Goal: Task Accomplishment & Management: Manage account settings

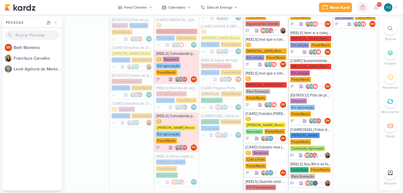
scroll to position [291, 0]
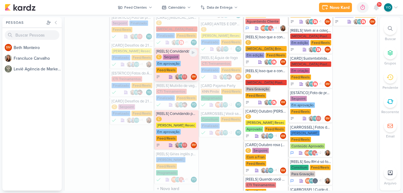
click at [179, 54] on div "C Secpoint Em aprovação Feed/Reels" at bounding box center [176, 63] width 41 height 19
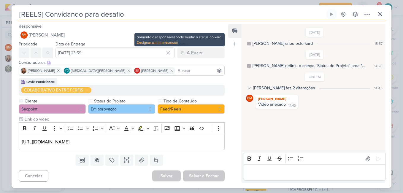
click at [168, 42] on div "Designar a mim mesmo(a)" at bounding box center [179, 42] width 85 height 5
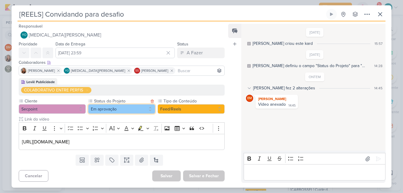
click at [121, 111] on button "Em aprovação" at bounding box center [121, 108] width 67 height 9
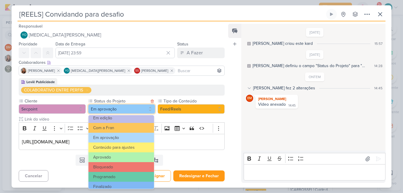
scroll to position [64, 0]
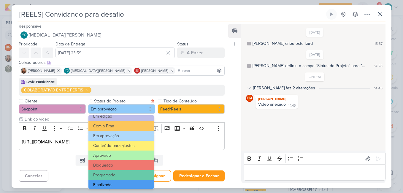
click at [128, 183] on button "Finalizado" at bounding box center [121, 185] width 66 height 10
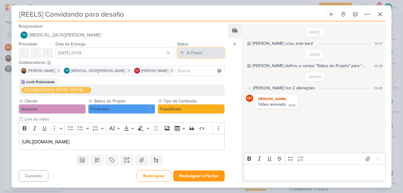
click at [206, 52] on button "A Fazer" at bounding box center [200, 52] width 47 height 11
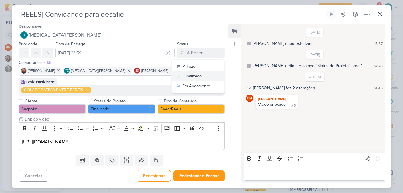
click at [196, 76] on div "Finalizado" at bounding box center [192, 76] width 18 height 6
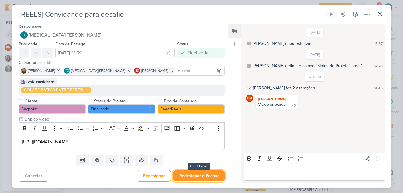
click at [196, 177] on button "Redesignar e Fechar" at bounding box center [198, 175] width 51 height 11
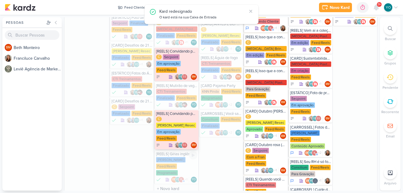
click at [174, 123] on div "[PERSON_NAME] Resec" at bounding box center [176, 125] width 40 height 5
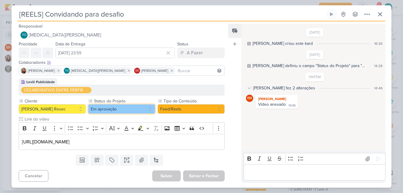
click at [129, 108] on button "Em aprovação" at bounding box center [121, 108] width 67 height 9
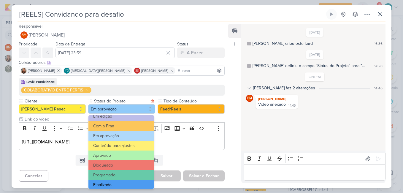
click at [123, 183] on button "Finalizado" at bounding box center [121, 185] width 66 height 10
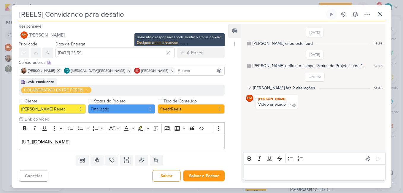
click at [171, 41] on div "Designar a mim mesmo(a)" at bounding box center [179, 42] width 85 height 5
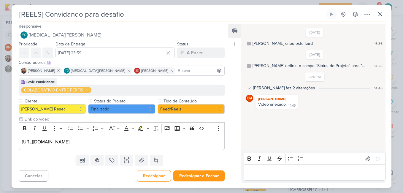
click at [171, 43] on div "Data de Entrega 7 de outubro de 2025 às 23:59 Outubro 2025 Dom Seg Ter Qua Qui …" at bounding box center [114, 49] width 119 height 18
click at [197, 54] on div "A Fazer" at bounding box center [195, 52] width 16 height 7
click at [200, 73] on button "Finalizado" at bounding box center [197, 76] width 53 height 10
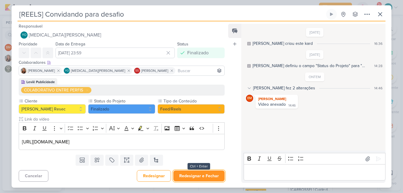
click at [206, 176] on button "Redesignar e Fechar" at bounding box center [198, 175] width 51 height 11
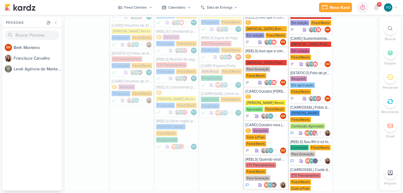
scroll to position [320, 0]
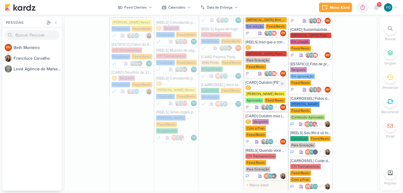
click at [260, 91] on div "[PERSON_NAME] Resec" at bounding box center [265, 93] width 40 height 5
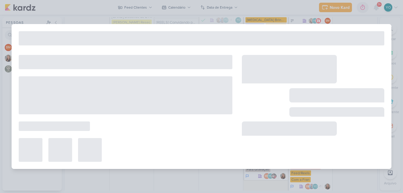
type input "[CARD] Outubro [PERSON_NAME] (spa day)"
type input "[DATE] 23:59"
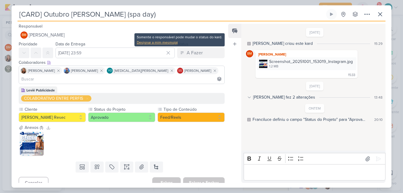
click at [155, 41] on div "Designar a mim mesmo(a)" at bounding box center [179, 42] width 85 height 5
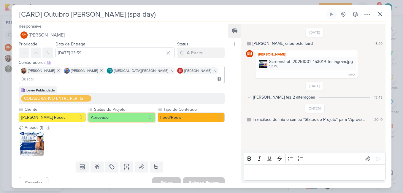
click at [134, 112] on button "Aprovado" at bounding box center [121, 116] width 67 height 9
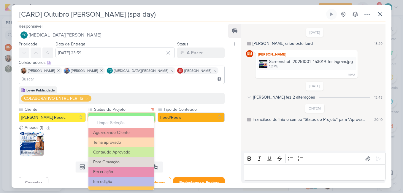
scroll to position [64, 0]
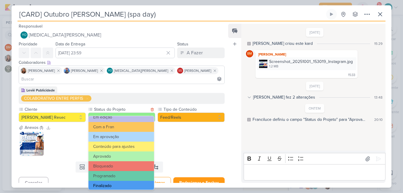
click at [126, 185] on button "Finalizado" at bounding box center [121, 186] width 66 height 10
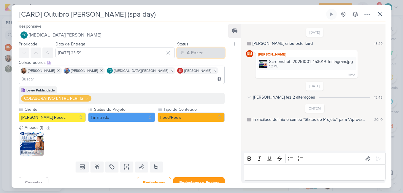
click at [196, 54] on div "A Fazer" at bounding box center [195, 52] width 16 height 7
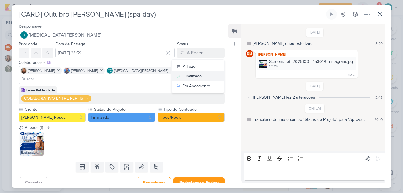
click at [197, 74] on div "Finalizado" at bounding box center [192, 76] width 18 height 6
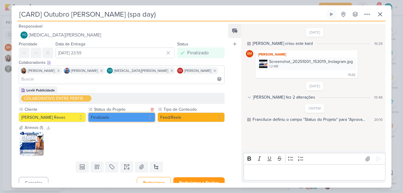
click at [133, 112] on button "Finalizado" at bounding box center [121, 116] width 67 height 9
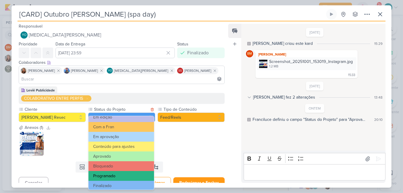
click at [131, 175] on button "Programado" at bounding box center [121, 176] width 66 height 10
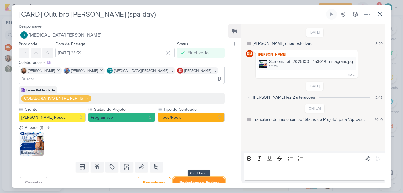
click at [204, 177] on button "Redesignar e Fechar" at bounding box center [198, 182] width 51 height 11
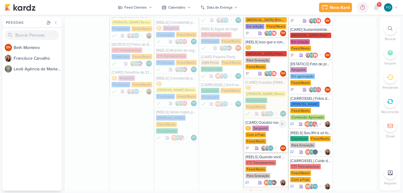
click at [265, 125] on div "C Secpoint Com a Fran Feed/Reels" at bounding box center [265, 134] width 41 height 19
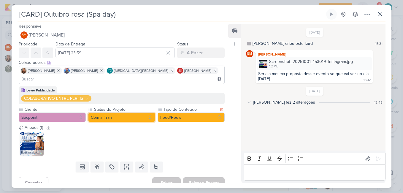
click at [132, 112] on button "Com a Fran" at bounding box center [121, 116] width 67 height 9
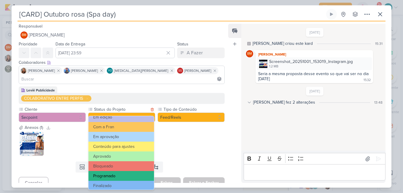
click at [134, 177] on button "Programado" at bounding box center [121, 176] width 66 height 10
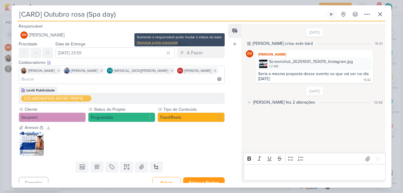
click at [172, 45] on div "Designar a mim mesmo(a)" at bounding box center [179, 42] width 85 height 5
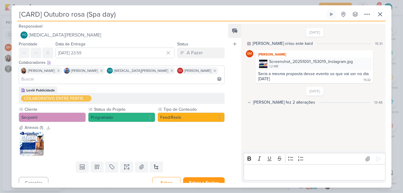
click at [177, 46] on label "Status" at bounding box center [182, 44] width 11 height 5
click at [189, 53] on div "A Fazer" at bounding box center [195, 52] width 16 height 7
click at [203, 77] on button "Finalizado" at bounding box center [197, 76] width 53 height 10
click at [203, 177] on button "Redesignar e Fechar" at bounding box center [198, 182] width 51 height 11
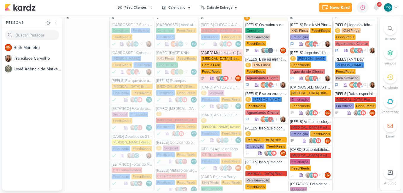
scroll to position [191, 0]
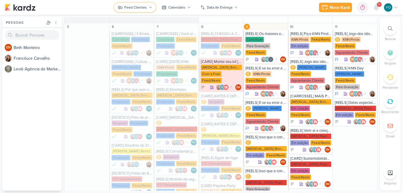
click at [147, 8] on button "Feed Clientes" at bounding box center [135, 7] width 42 height 9
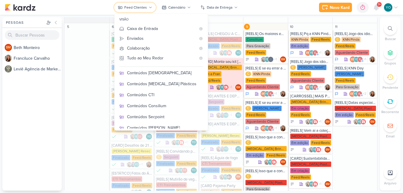
scroll to position [109, 0]
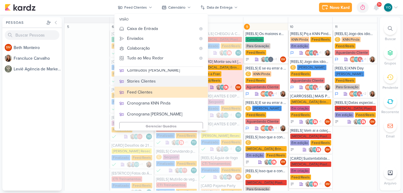
click at [169, 84] on div "Stories Clientes" at bounding box center [165, 81] width 76 height 6
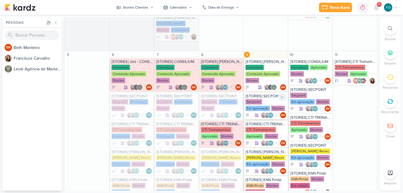
click at [270, 102] on div "Secpoint Em aprovação Stories" at bounding box center [265, 105] width 41 height 12
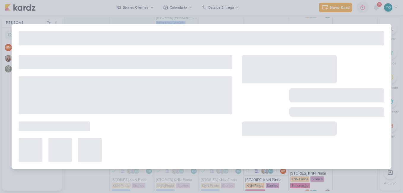
type input "[STORIES] SECPOINT"
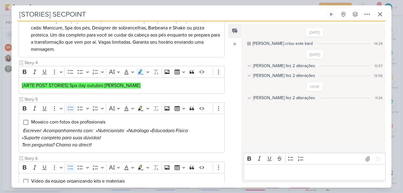
scroll to position [248, 0]
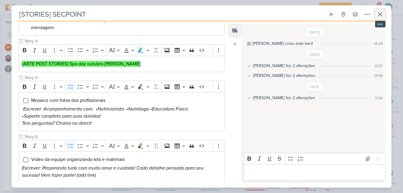
click at [379, 12] on icon at bounding box center [379, 14] width 7 height 7
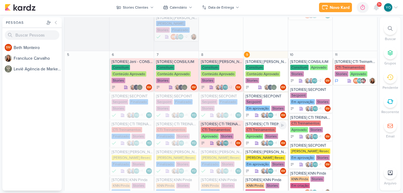
click at [261, 133] on div "CTI Treinamentos Aprovado Stories" at bounding box center [265, 133] width 41 height 12
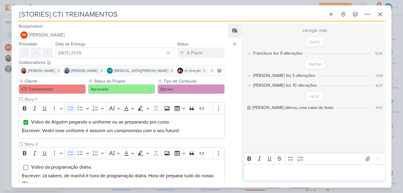
click at [228, 154] on div "Feed Atrelar email Solte o email para atrelar ao kard" at bounding box center [234, 103] width 13 height 159
click at [231, 128] on div "Feed Atrelar email Solte o email para atrelar ao kard" at bounding box center [234, 103] width 13 height 159
click at [228, 100] on div "Feed Atrelar email Solte o email para atrelar ao kard" at bounding box center [234, 103] width 13 height 159
drag, startPoint x: 228, startPoint y: 100, endPoint x: 226, endPoint y: 112, distance: 12.3
click at [226, 112] on div "Responsável BM [GEOGRAPHIC_DATA] Nenhum contato encontrado create new contact N…" at bounding box center [202, 104] width 380 height 166
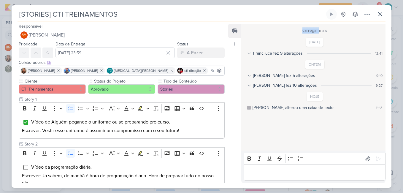
scroll to position [140, 0]
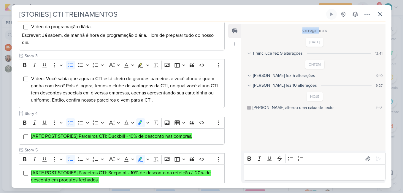
drag, startPoint x: 226, startPoint y: 112, endPoint x: 224, endPoint y: 118, distance: 6.0
click at [224, 118] on div "Cliente CTI Treinamentos Status do Projeto" at bounding box center [119, 126] width 215 height 376
click at [227, 123] on div "Responsável BM [GEOGRAPHIC_DATA] Nenhum contato encontrado create new contact N…" at bounding box center [202, 104] width 380 height 166
drag, startPoint x: 229, startPoint y: 116, endPoint x: 229, endPoint y: 129, distance: 12.8
click at [229, 129] on div "Feed Atrelar email Solte o email para atrelar ao kard" at bounding box center [234, 103] width 13 height 159
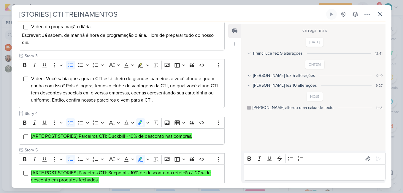
drag, startPoint x: 229, startPoint y: 107, endPoint x: 226, endPoint y: 91, distance: 15.3
click at [227, 120] on div "Responsável BM [GEOGRAPHIC_DATA] Nenhum contato encontrado create new contact N…" at bounding box center [202, 104] width 380 height 166
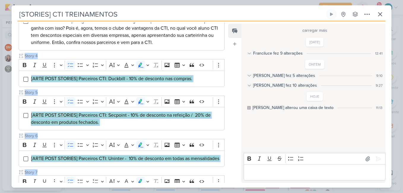
scroll to position [223, 0]
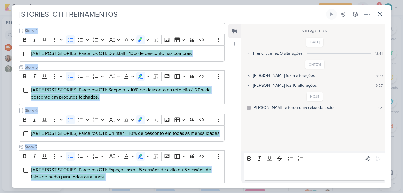
click at [231, 86] on div "Feed Atrelar email Solte o email para atrelar ao kard" at bounding box center [234, 103] width 13 height 159
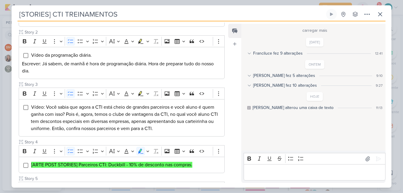
scroll to position [103, 0]
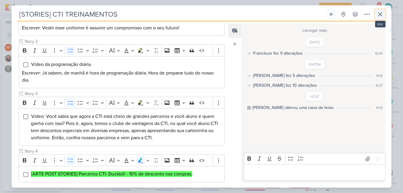
click at [382, 13] on icon at bounding box center [379, 14] width 7 height 7
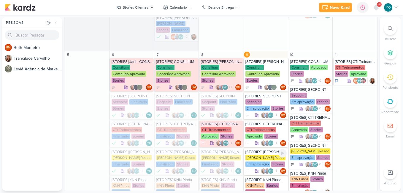
click at [267, 159] on div "[PERSON_NAME] Resec" at bounding box center [265, 157] width 40 height 5
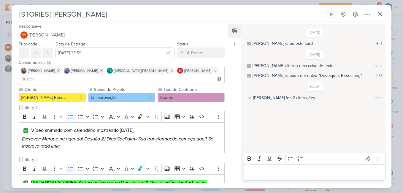
click at [231, 161] on div "Feed Atrelar email Solte o email para atrelar ao kard" at bounding box center [234, 103] width 13 height 159
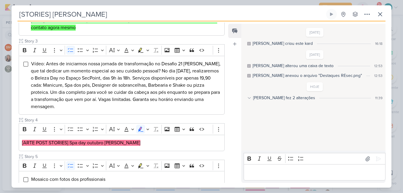
scroll to position [156, 0]
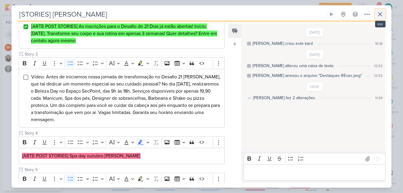
click at [381, 14] on icon at bounding box center [380, 14] width 4 height 4
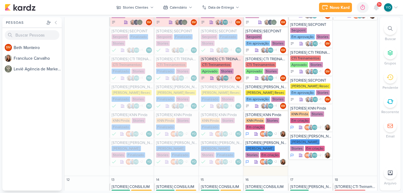
scroll to position [253, 0]
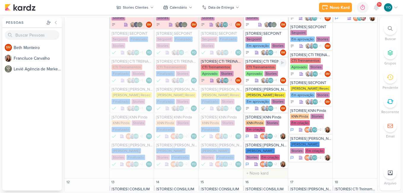
click at [270, 68] on div "CTI Treinamentos" at bounding box center [260, 66] width 31 height 5
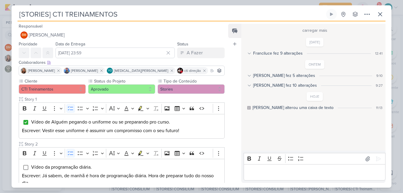
click at [231, 128] on div "Feed Atrelar email Solte o email para atrelar ao kard" at bounding box center [234, 103] width 13 height 159
click at [229, 106] on div "Feed Atrelar email Solte o email para atrelar ao kard" at bounding box center [234, 103] width 13 height 159
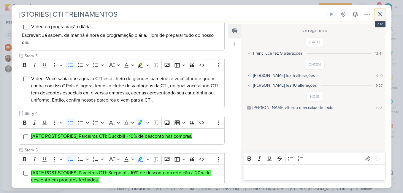
click at [382, 16] on icon at bounding box center [379, 14] width 7 height 7
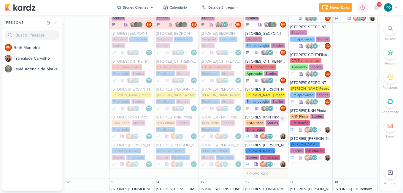
click at [261, 129] on div "Em criação" at bounding box center [255, 129] width 20 height 5
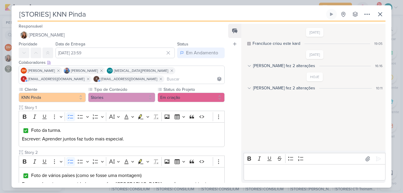
click at [228, 136] on div "Responsável Franciluce Carvalho Nenhum contato encontrado create new contact No…" at bounding box center [202, 104] width 380 height 166
click at [229, 126] on div "Feed Atrelar email Solte o email para atrelar ao kard" at bounding box center [234, 103] width 13 height 159
click at [229, 81] on div "Feed Atrelar email Solte o email para atrelar ao kard" at bounding box center [234, 103] width 13 height 159
click at [229, 152] on div "Feed Atrelar email Solte o email para atrelar ao kard" at bounding box center [234, 103] width 13 height 159
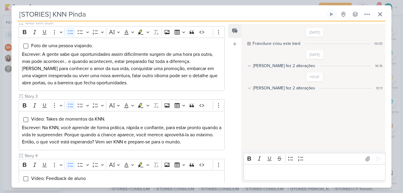
scroll to position [187, 0]
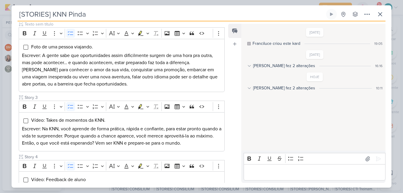
click at [251, 87] on icon at bounding box center [249, 88] width 4 height 4
click at [249, 67] on icon at bounding box center [249, 66] width 4 height 4
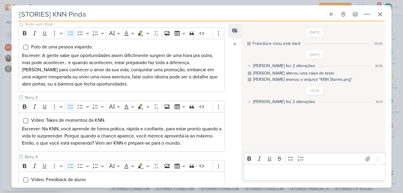
click at [249, 67] on icon at bounding box center [249, 66] width 4 height 4
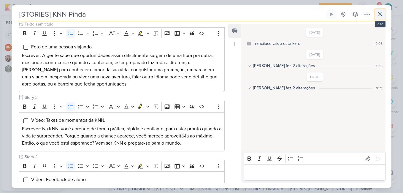
click at [378, 14] on icon at bounding box center [379, 14] width 7 height 7
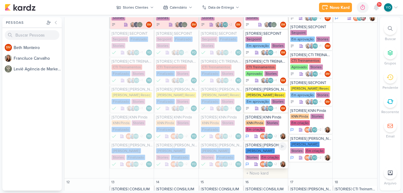
click at [265, 154] on div "KNN Moreira Stories Em criação" at bounding box center [265, 154] width 41 height 12
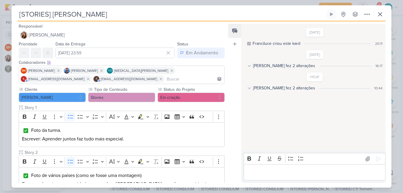
click at [228, 139] on div "Responsável Franciluce Carvalho Nenhum contato encontrado create new contact No…" at bounding box center [202, 104] width 380 height 166
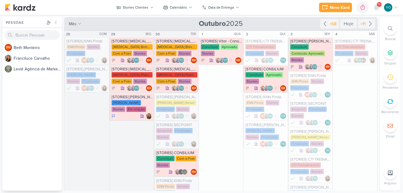
scroll to position [303, 0]
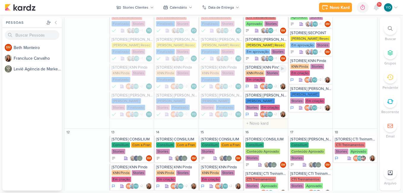
click at [263, 74] on div "KNN Pinda" at bounding box center [254, 72] width 19 height 5
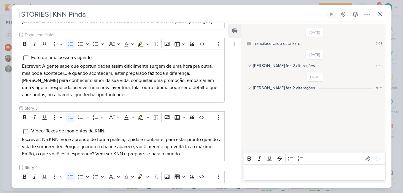
scroll to position [179, 0]
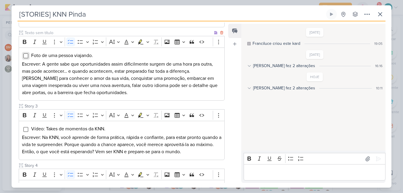
click at [26, 53] on input "Editor editing area: main" at bounding box center [25, 55] width 5 height 5
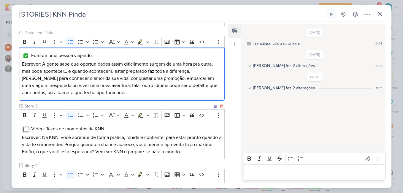
click at [26, 127] on input "Editor editing area: main" at bounding box center [25, 129] width 5 height 5
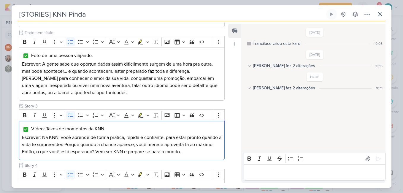
scroll to position [363, 0]
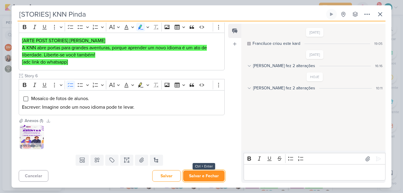
click at [203, 175] on button "Salvar e Fechar" at bounding box center [204, 175] width 42 height 11
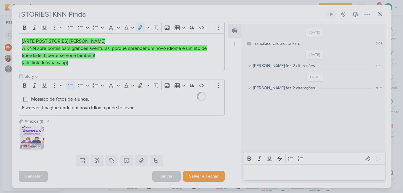
scroll to position [362, 0]
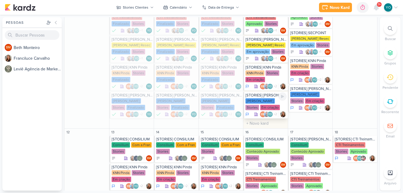
click at [263, 111] on div at bounding box center [266, 114] width 6 height 6
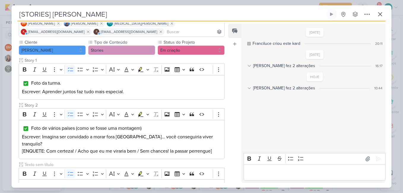
scroll to position [187, 0]
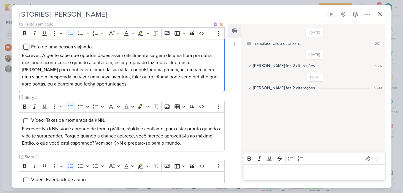
click at [24, 45] on input "Editor editing area: main" at bounding box center [25, 47] width 5 height 5
click at [25, 118] on input "Editor editing area: main" at bounding box center [25, 120] width 5 height 5
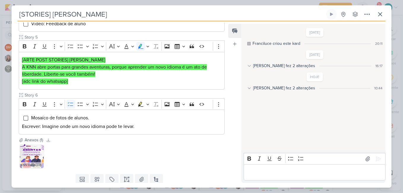
scroll to position [363, 0]
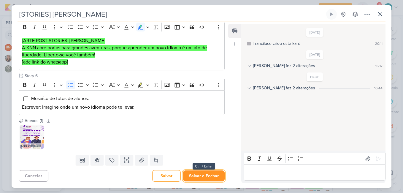
click at [200, 176] on button "Salvar e Fechar" at bounding box center [204, 175] width 42 height 11
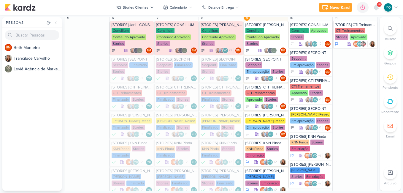
scroll to position [230, 0]
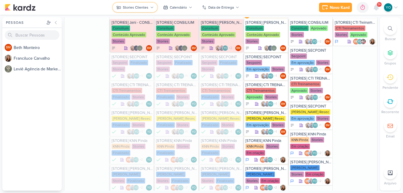
click at [144, 8] on div "Stories Clientes" at bounding box center [136, 7] width 26 height 5
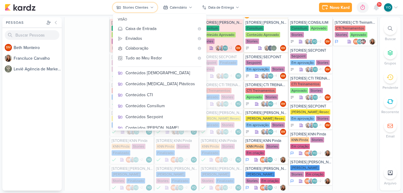
scroll to position [104, 0]
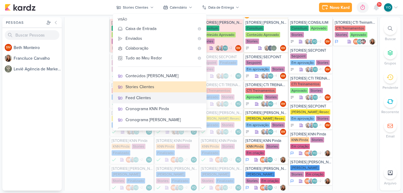
click at [163, 100] on div "Feed Clientes" at bounding box center [163, 98] width 76 height 6
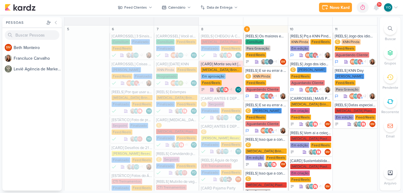
scroll to position [200, 0]
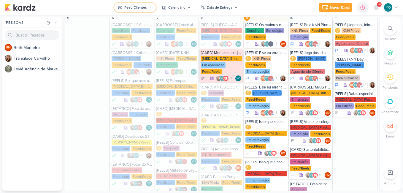
click at [147, 6] on button "Feed Clientes" at bounding box center [135, 7] width 42 height 9
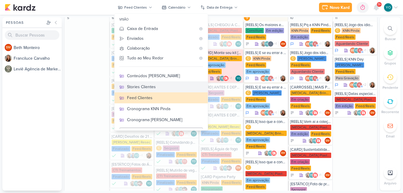
click at [168, 89] on div "Stories Clientes" at bounding box center [165, 87] width 76 height 6
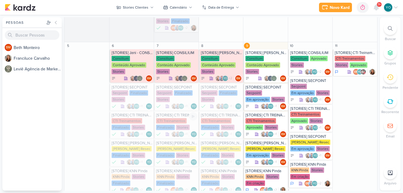
scroll to position [228, 0]
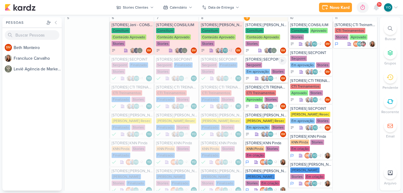
click at [266, 67] on div "Secpoint Em aprovação Stories" at bounding box center [265, 68] width 41 height 12
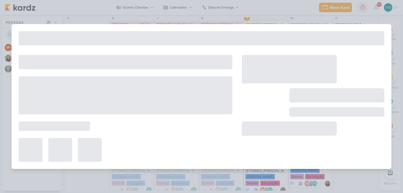
type input "[STORIES] SECPOINT"
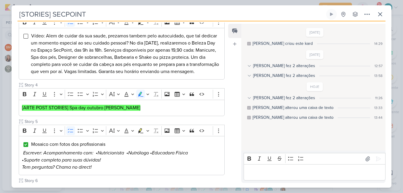
scroll to position [201, 0]
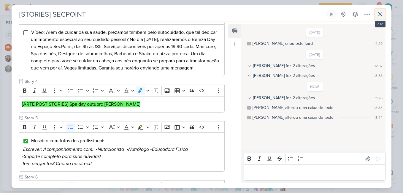
click at [382, 18] on button at bounding box center [380, 14] width 11 height 11
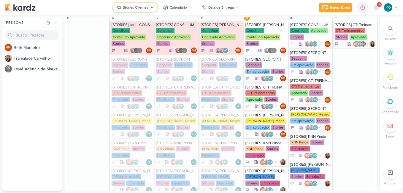
click at [149, 9] on button "Stories Clientes" at bounding box center [135, 7] width 45 height 9
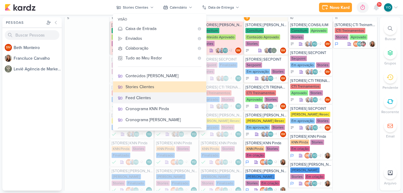
click at [171, 95] on div "Feed Clientes" at bounding box center [163, 98] width 76 height 6
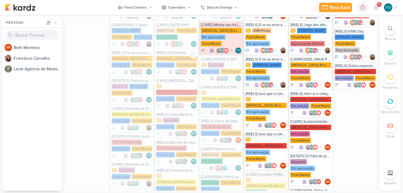
scroll to position [200, 0]
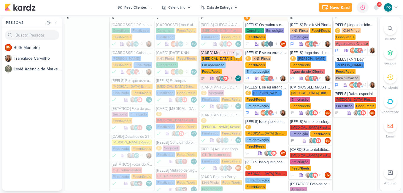
click at [212, 62] on div "Em aprovação" at bounding box center [213, 64] width 25 height 5
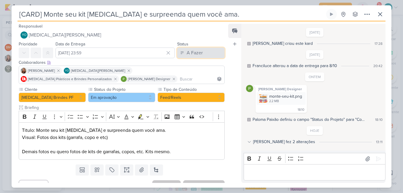
click at [199, 48] on button "A Fazer" at bounding box center [200, 52] width 47 height 11
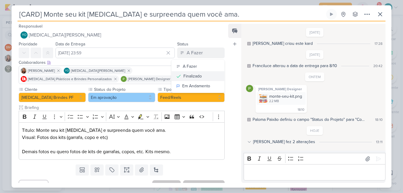
click at [183, 74] on div "Finalizado" at bounding box center [192, 76] width 18 height 6
click at [138, 101] on button "Em aprovação" at bounding box center [121, 97] width 67 height 9
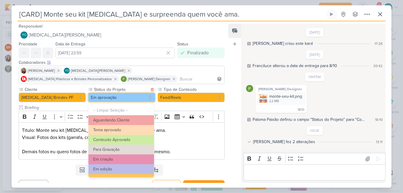
scroll to position [64, 0]
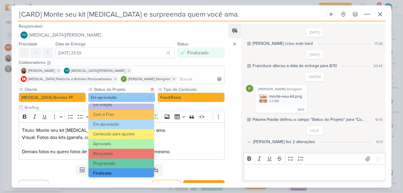
click at [129, 172] on button "Finalizado" at bounding box center [121, 173] width 66 height 10
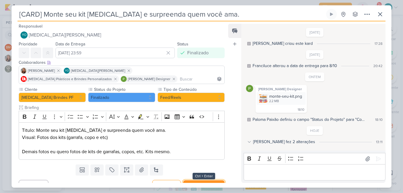
click at [207, 180] on button "Salvar e Fechar" at bounding box center [204, 185] width 42 height 11
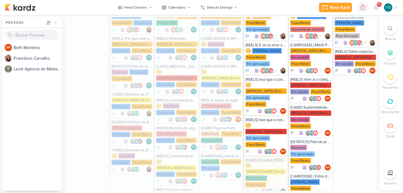
scroll to position [229, 0]
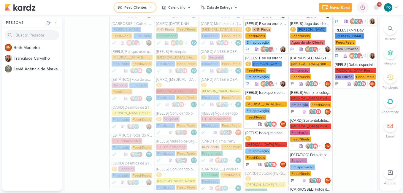
click at [141, 9] on div "Feed Clientes" at bounding box center [135, 7] width 23 height 5
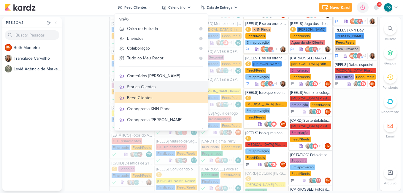
click at [177, 88] on div "Stories Clientes" at bounding box center [165, 87] width 76 height 6
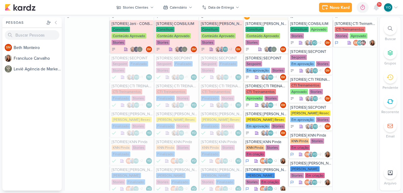
scroll to position [223, 0]
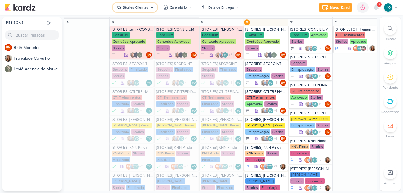
click at [147, 9] on div "Stories Clientes" at bounding box center [136, 7] width 26 height 5
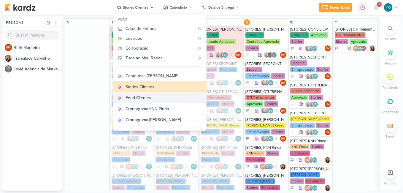
click at [149, 98] on div "Feed Clientes" at bounding box center [163, 98] width 76 height 6
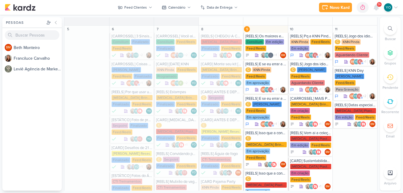
scroll to position [182, 0]
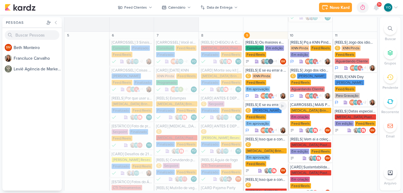
click at [275, 120] on div "C KNN Moreira Feed/Reels Em aprovação" at bounding box center [265, 117] width 41 height 19
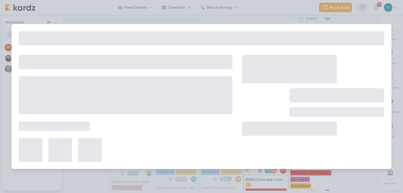
type input "[REELS] E se eu errar a pronuncia? - cópia"
type input "[DATE] 23:59"
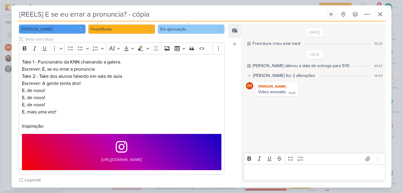
scroll to position [0, 0]
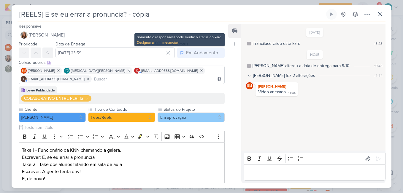
click at [171, 41] on div "Designar a mim mesmo(a)" at bounding box center [179, 42] width 85 height 5
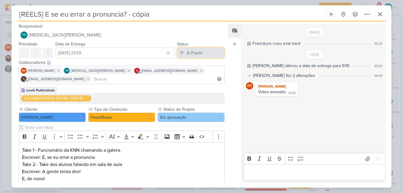
click at [188, 53] on div "A Fazer" at bounding box center [195, 52] width 16 height 7
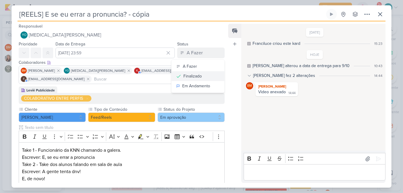
click at [192, 78] on div "Finalizado" at bounding box center [192, 76] width 18 height 6
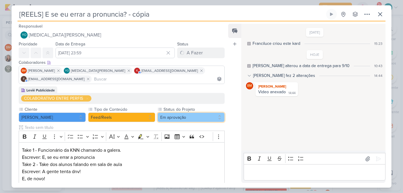
click at [190, 119] on button "Em aprovação" at bounding box center [191, 116] width 67 height 9
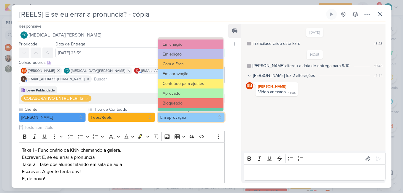
scroll to position [67, 0]
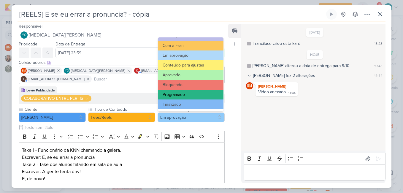
click at [207, 95] on button "Programado" at bounding box center [191, 95] width 66 height 10
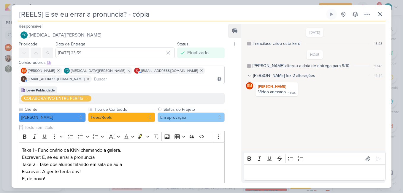
click at [229, 143] on div "Feed Atrelar email Solte o email para atrelar ao kard" at bounding box center [234, 103] width 13 height 159
click at [228, 141] on div "Feed Atrelar email Solte o email para atrelar ao kard" at bounding box center [234, 103] width 13 height 159
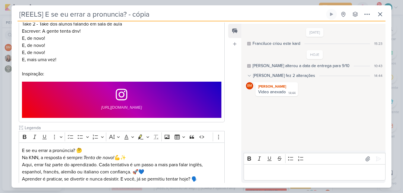
scroll to position [228, 0]
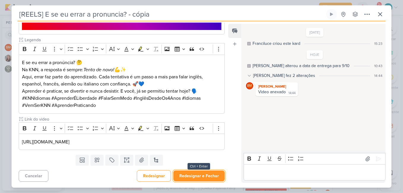
click at [211, 171] on button "Redesignar e Fechar" at bounding box center [198, 175] width 51 height 11
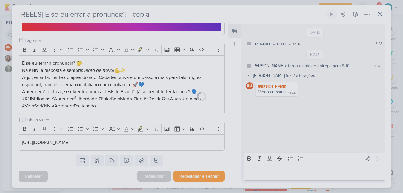
scroll to position [228, 0]
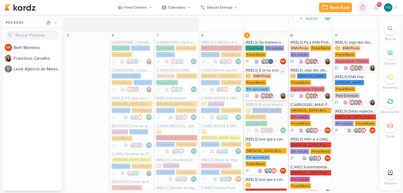
click at [265, 78] on div "KNN Pinda" at bounding box center [261, 75] width 19 height 5
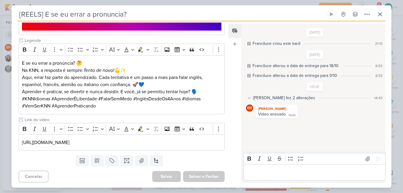
scroll to position [0, 0]
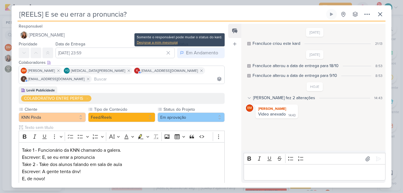
click at [171, 42] on div "Designar a mim mesmo(a)" at bounding box center [179, 42] width 85 height 5
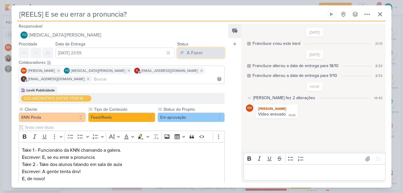
click at [193, 53] on div "A Fazer" at bounding box center [195, 52] width 16 height 7
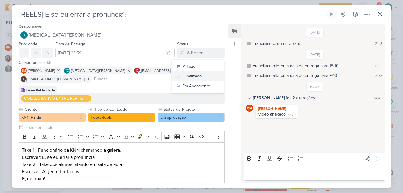
click at [192, 77] on div "Finalizado" at bounding box center [192, 76] width 18 height 6
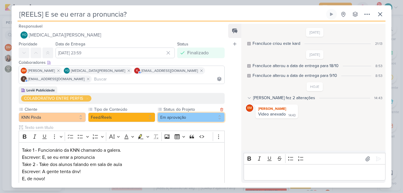
click at [193, 120] on button "Em aprovação" at bounding box center [191, 116] width 67 height 9
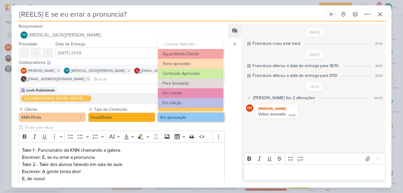
click at [194, 120] on button "Em aprovação" at bounding box center [191, 116] width 67 height 9
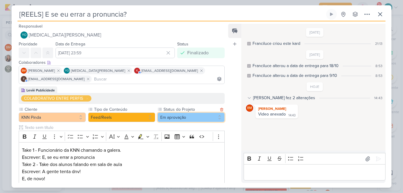
click at [192, 115] on button "Em aprovação" at bounding box center [191, 116] width 67 height 9
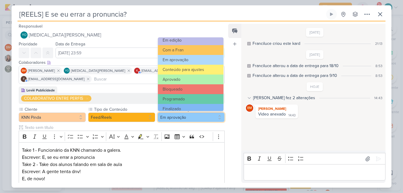
scroll to position [64, 0]
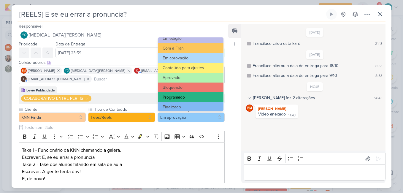
click at [202, 94] on button "Programado" at bounding box center [191, 97] width 66 height 10
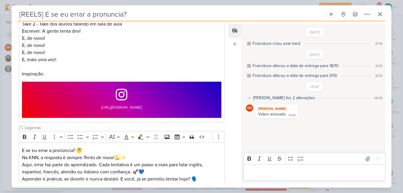
scroll to position [228, 0]
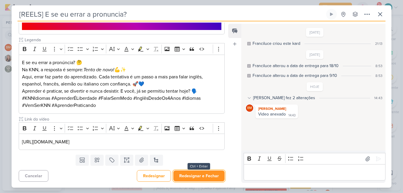
click at [203, 174] on button "Redesignar e Fechar" at bounding box center [198, 175] width 51 height 11
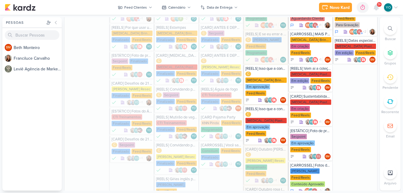
scroll to position [280, 0]
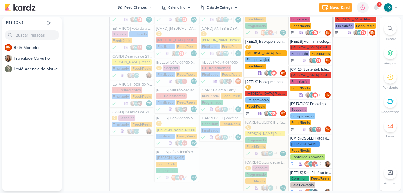
drag, startPoint x: 378, startPoint y: 62, endPoint x: 377, endPoint y: 66, distance: 4.2
click at [377, 66] on div "Pessoas [GEOGRAPHIC_DATA] BM B e t h M o n t e i r o F r a n c i l u c e C a r …" at bounding box center [201, 103] width 403 height 173
click at [149, 7] on icon at bounding box center [151, 8] width 4 height 4
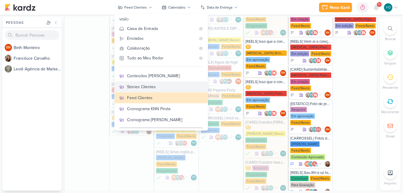
click at [153, 87] on div "Stories Clientes" at bounding box center [165, 87] width 76 height 6
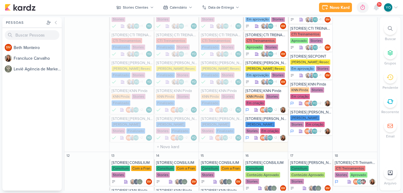
scroll to position [308, 0]
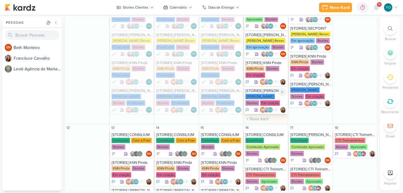
click at [264, 96] on div "[PERSON_NAME]" at bounding box center [259, 96] width 29 height 5
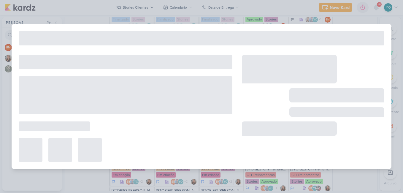
type input "[STORIES] [PERSON_NAME]"
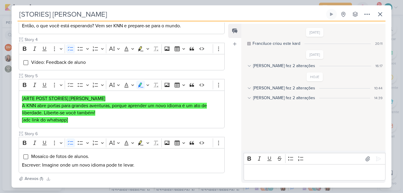
scroll to position [302, 0]
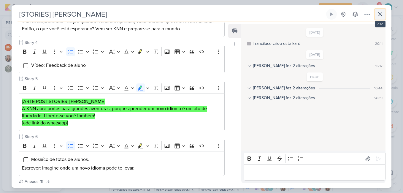
click at [382, 14] on icon at bounding box center [379, 14] width 7 height 7
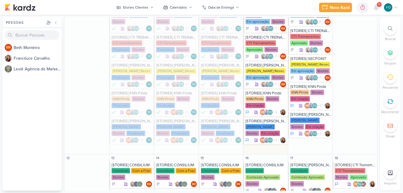
scroll to position [248, 0]
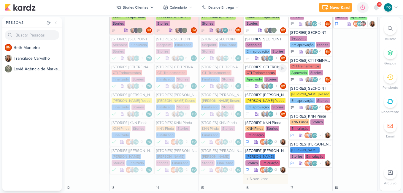
click at [265, 82] on div "CTI Treinamentos Aprovado Stories" at bounding box center [265, 76] width 41 height 12
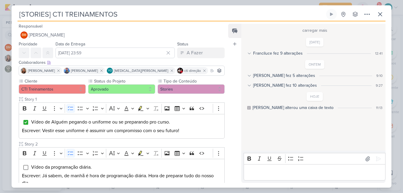
click at [228, 147] on div "Responsável BM [GEOGRAPHIC_DATA] Nenhum contato encontrado create new contact N…" at bounding box center [202, 104] width 380 height 166
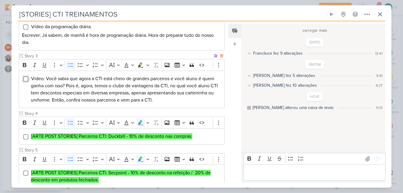
click at [27, 79] on input "Editor editing area: main" at bounding box center [25, 79] width 5 height 5
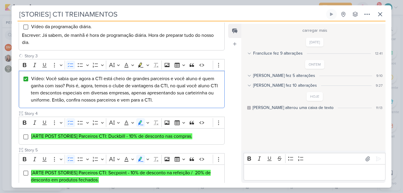
click at [230, 123] on div "Feed Atrelar email Solte o email para atrelar ao kard" at bounding box center [234, 103] width 13 height 159
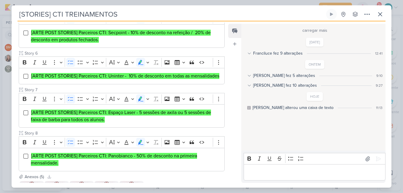
scroll to position [344, 0]
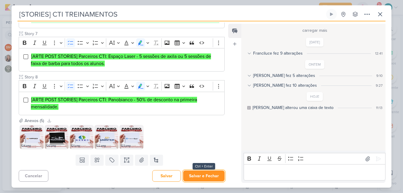
click at [215, 176] on button "Salvar e Fechar" at bounding box center [204, 175] width 42 height 11
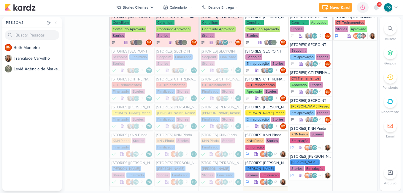
scroll to position [217, 0]
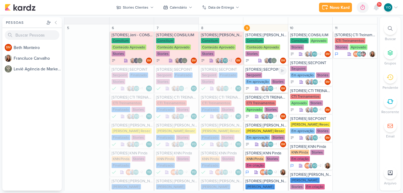
click at [271, 77] on div "Secpoint Em aprovação Stories" at bounding box center [265, 78] width 41 height 12
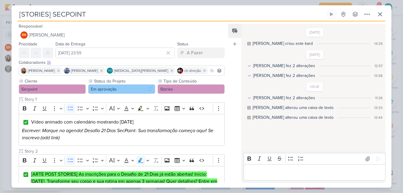
scroll to position [30, 0]
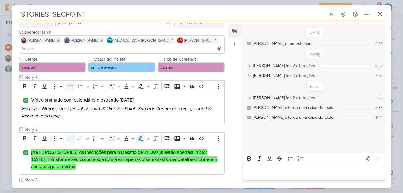
click at [135, 62] on button "Em aprovação" at bounding box center [121, 66] width 67 height 9
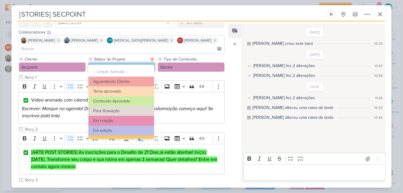
scroll to position [64, 0]
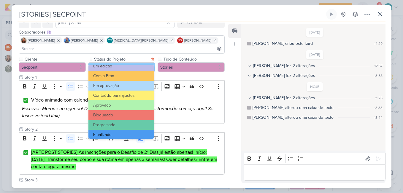
click at [127, 131] on button "Finalizado" at bounding box center [121, 135] width 66 height 10
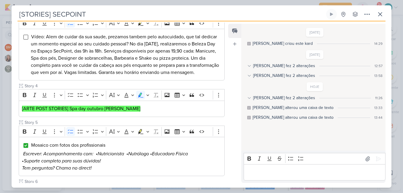
scroll to position [191, 0]
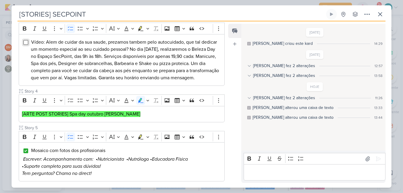
click at [26, 40] on input "Editor editing area: main" at bounding box center [25, 42] width 5 height 5
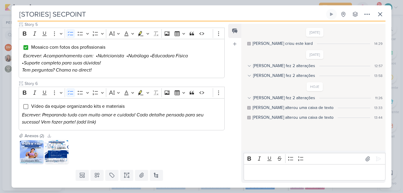
scroll to position [308, 0]
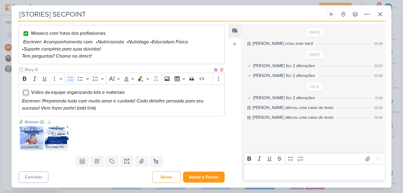
click at [23, 91] on input "Editor editing area: main" at bounding box center [25, 92] width 5 height 5
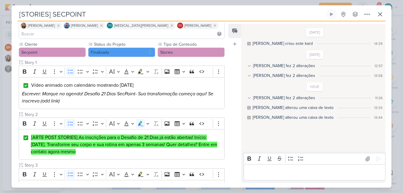
scroll to position [16, 0]
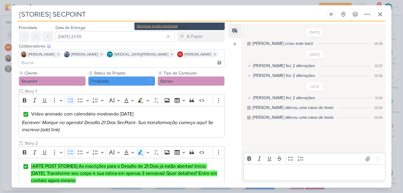
click at [173, 24] on div "Designar a mim mesmo(a)" at bounding box center [179, 25] width 85 height 5
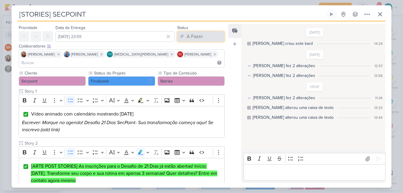
click at [192, 37] on div "A Fazer" at bounding box center [195, 36] width 16 height 7
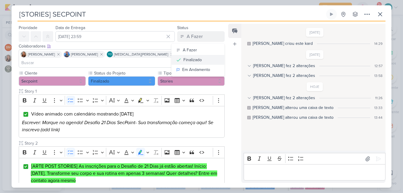
click at [193, 59] on div "Finalizado" at bounding box center [192, 60] width 18 height 6
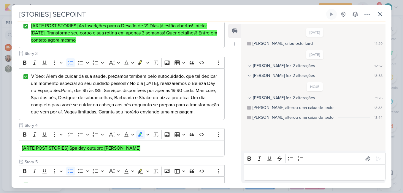
scroll to position [308, 0]
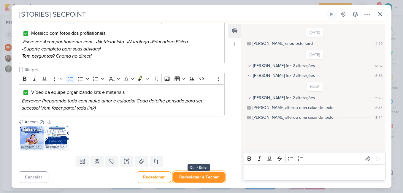
click at [205, 175] on button "Redesignar e Fechar" at bounding box center [198, 176] width 51 height 11
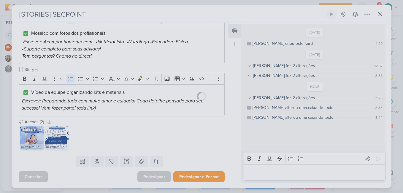
scroll to position [307, 0]
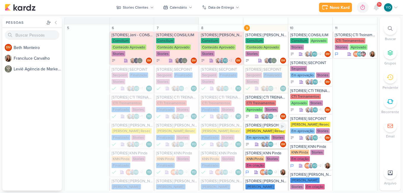
click at [269, 132] on div "[PERSON_NAME] Resec" at bounding box center [265, 130] width 40 height 5
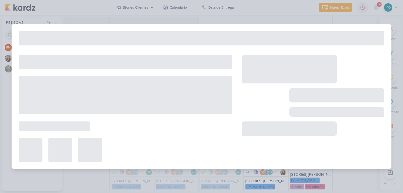
type input "[STORIES] [PERSON_NAME]"
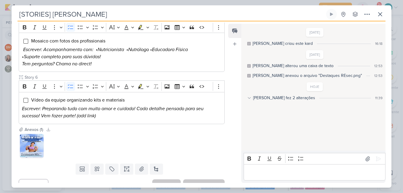
scroll to position [30, 0]
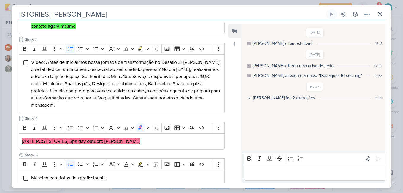
scroll to position [308, 0]
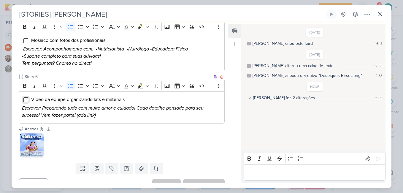
click at [26, 97] on input "Editor editing area: main" at bounding box center [25, 99] width 5 height 5
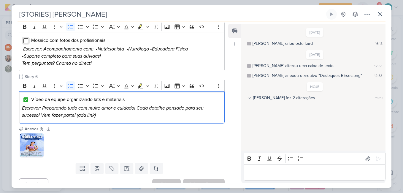
click at [26, 38] on input "Editor editing area: main" at bounding box center [25, 40] width 5 height 5
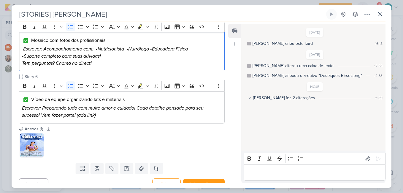
scroll to position [168, 0]
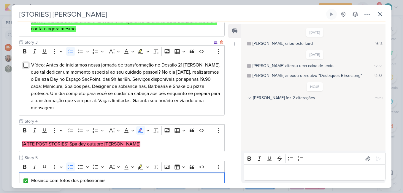
click at [26, 63] on input "Editor editing area: main" at bounding box center [25, 65] width 5 height 5
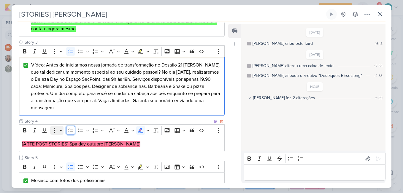
click at [70, 127] on icon "Editor toolbar" at bounding box center [71, 130] width 6 height 6
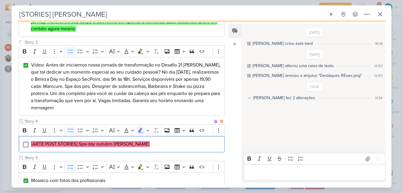
click at [27, 142] on input "Editor editing area: main" at bounding box center [25, 144] width 5 height 5
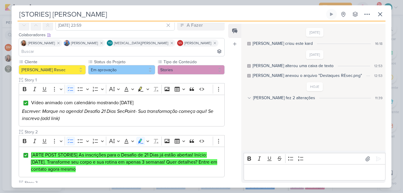
scroll to position [0, 0]
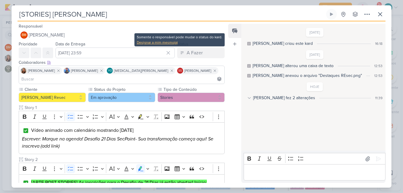
click at [172, 42] on div "Designar a mim mesmo(a)" at bounding box center [179, 42] width 85 height 5
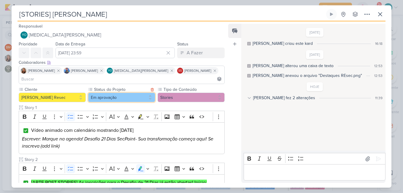
click at [139, 93] on button "Em aprovação" at bounding box center [121, 97] width 67 height 9
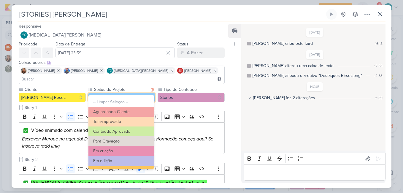
scroll to position [64, 0]
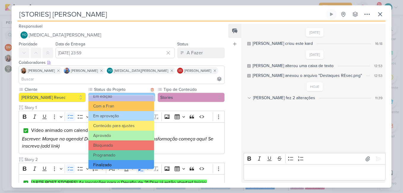
click at [124, 162] on button "Finalizado" at bounding box center [121, 165] width 66 height 10
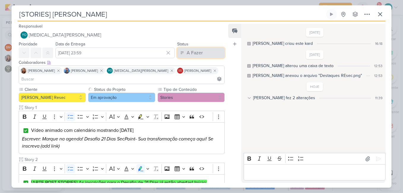
click at [204, 52] on button "A Fazer" at bounding box center [200, 52] width 47 height 11
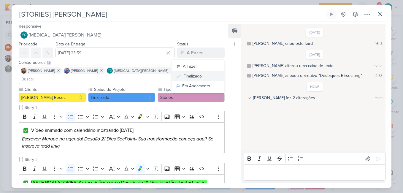
click at [198, 75] on div "Finalizado" at bounding box center [192, 76] width 18 height 6
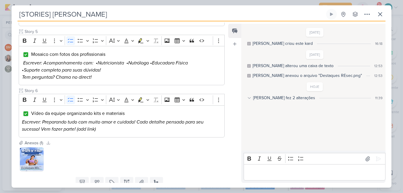
scroll to position [308, 0]
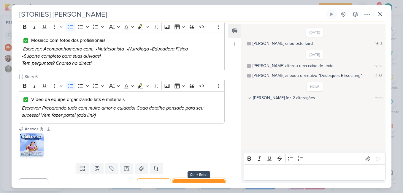
click at [205, 179] on button "Redesignar e Fechar" at bounding box center [198, 184] width 51 height 11
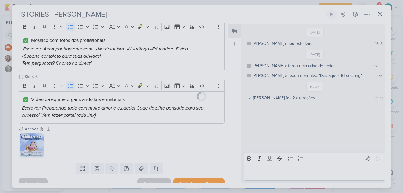
scroll to position [307, 0]
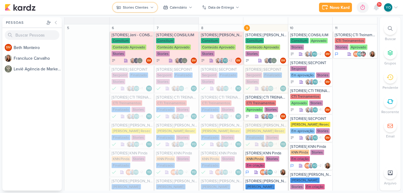
click at [137, 4] on button "Stories Clientes" at bounding box center [135, 7] width 45 height 9
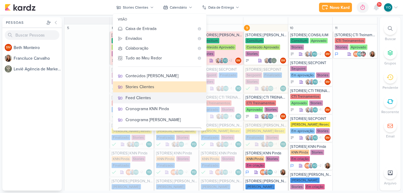
click at [156, 97] on div "Feed Clientes" at bounding box center [163, 98] width 76 height 6
